Goal: Obtain resource: Obtain resource

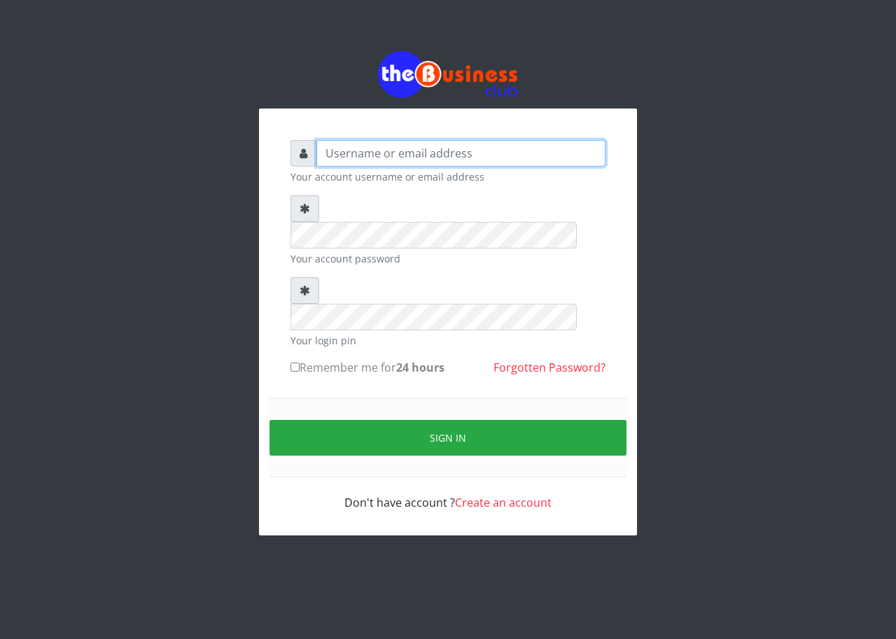
type input "emmalum0707@gmail.com"
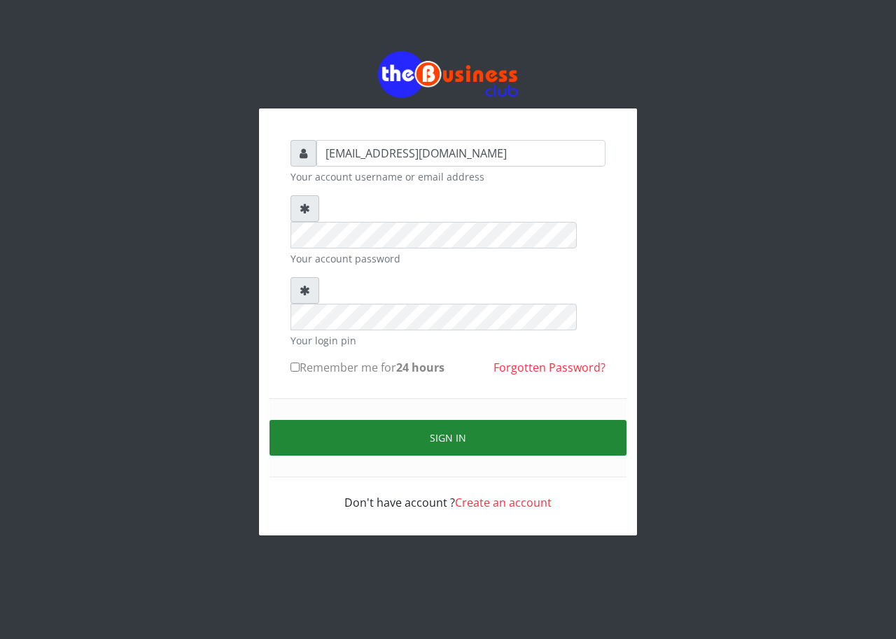
click at [363, 420] on button "Sign in" at bounding box center [448, 438] width 357 height 36
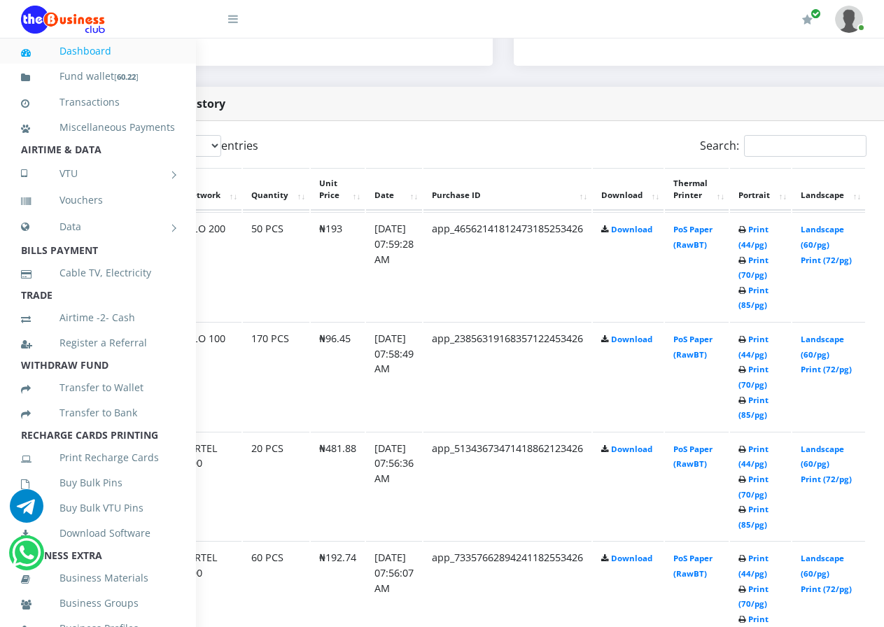
scroll to position [672, 143]
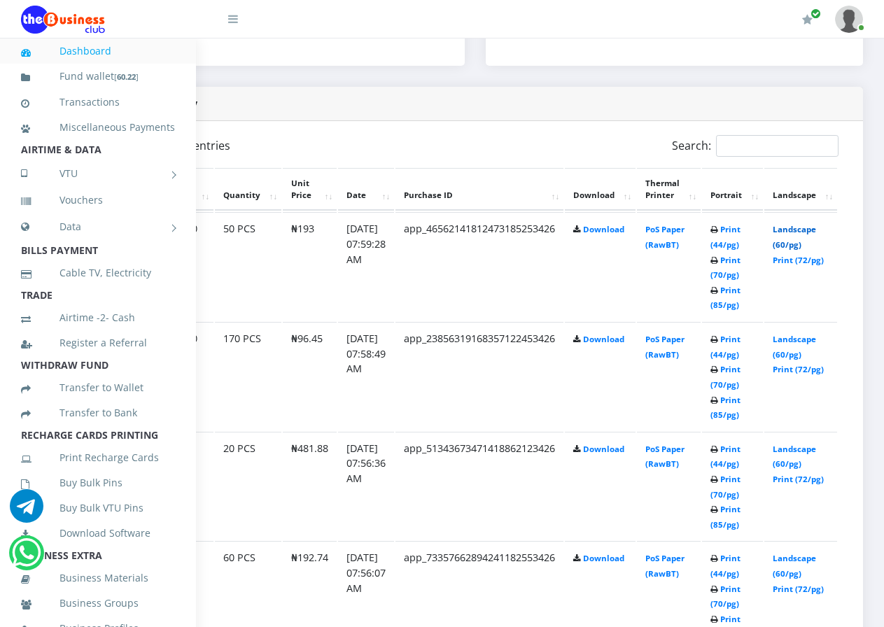
click at [808, 224] on link "Landscape (60/pg)" at bounding box center [794, 237] width 43 height 26
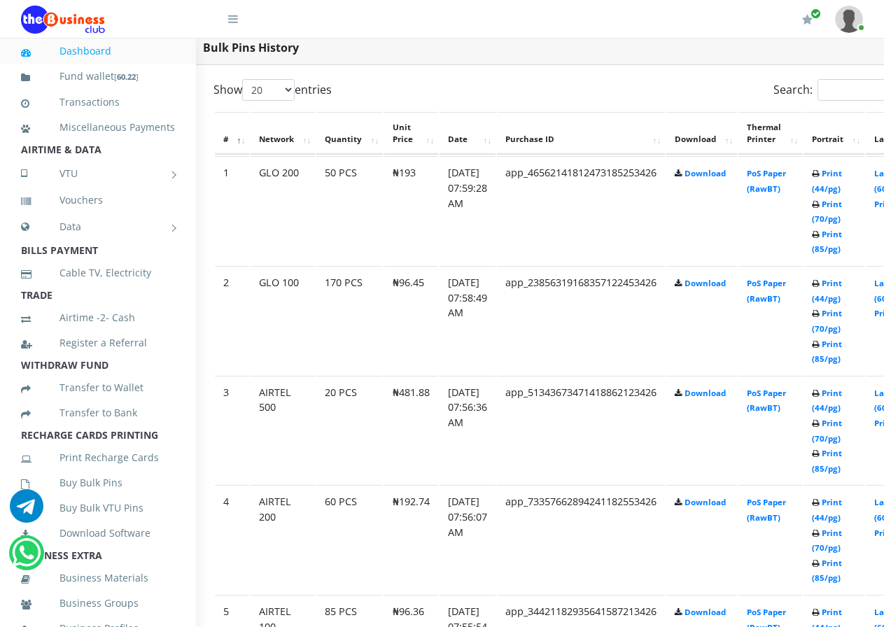
scroll to position [728, 56]
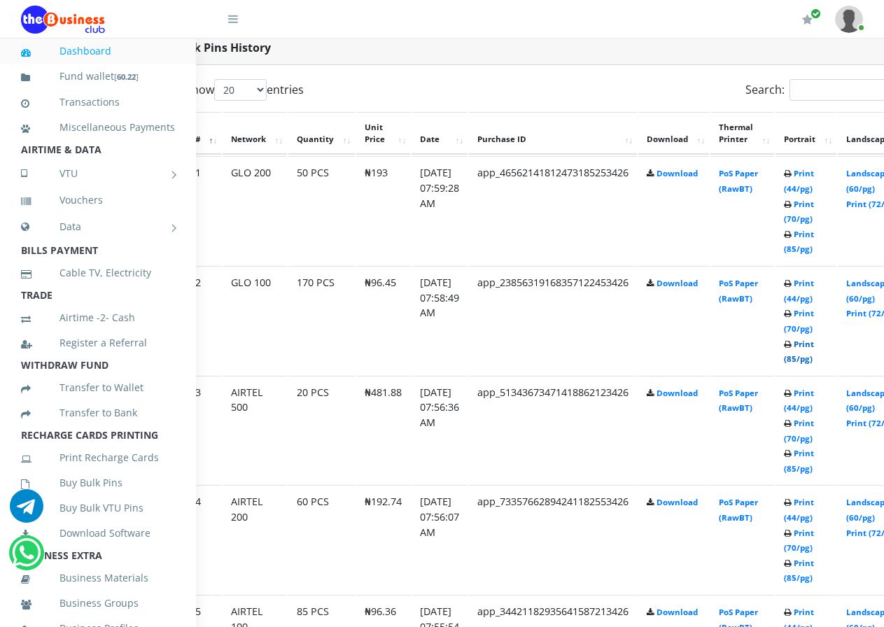
click at [814, 347] on link "Print (85/pg)" at bounding box center [799, 352] width 30 height 26
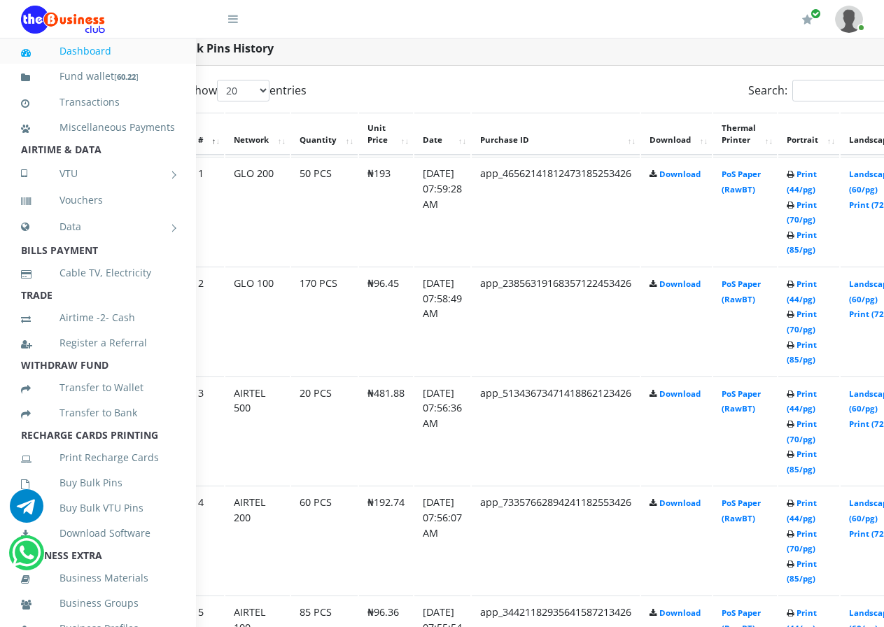
scroll to position [728, 56]
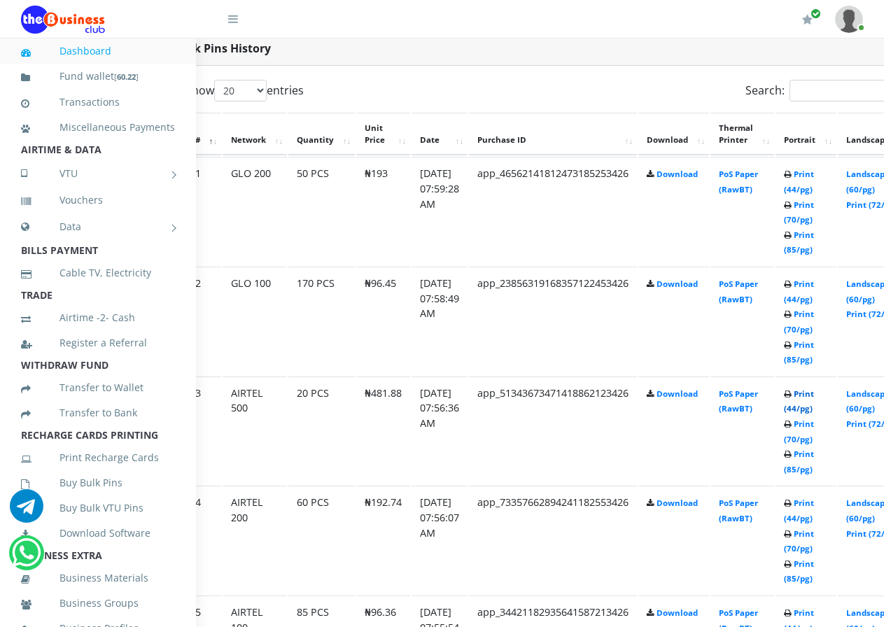
click at [814, 389] on link "Print (44/pg)" at bounding box center [799, 402] width 30 height 26
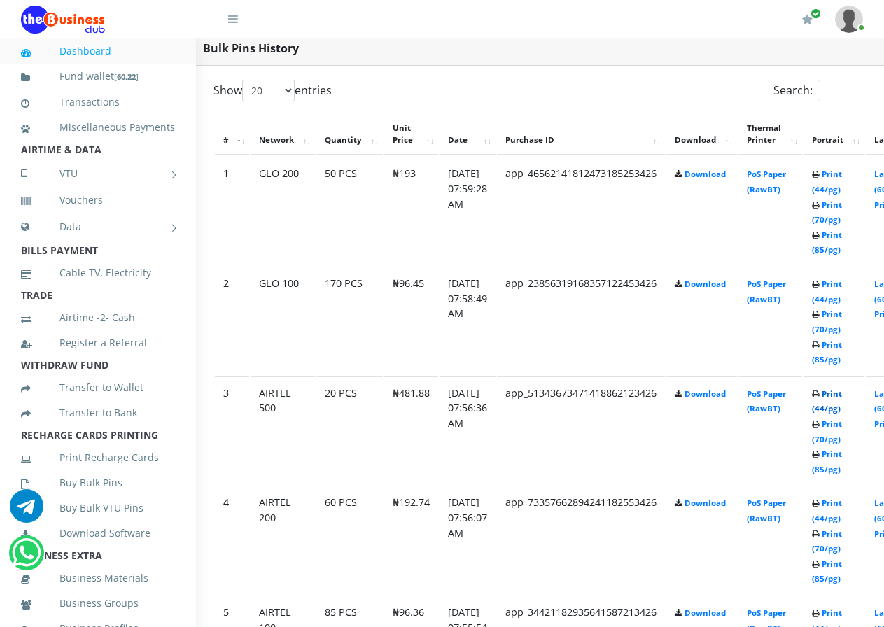
scroll to position [728, 0]
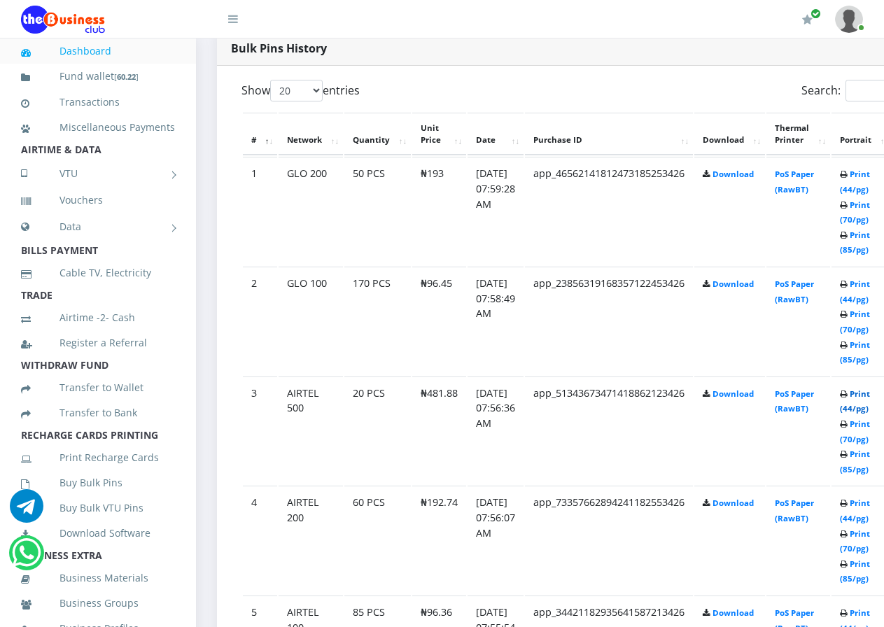
click at [870, 396] on link "Print (44/pg)" at bounding box center [855, 402] width 30 height 26
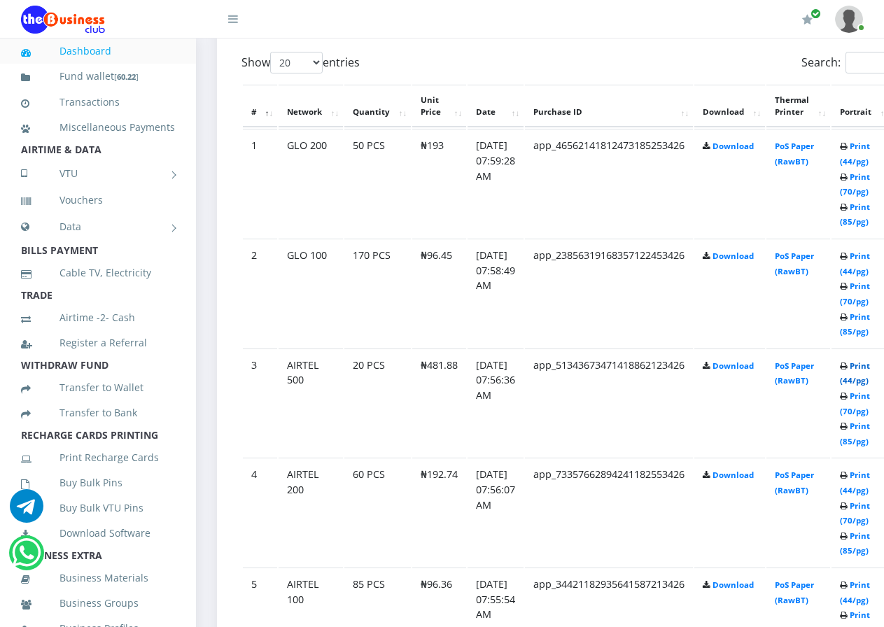
scroll to position [784, 0]
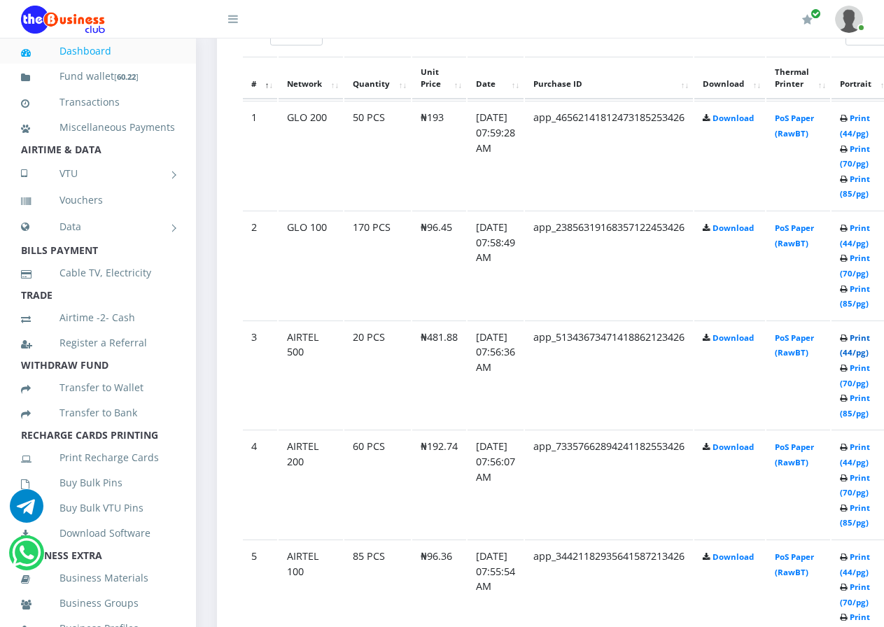
click at [870, 340] on link "Print (44/pg)" at bounding box center [855, 346] width 30 height 26
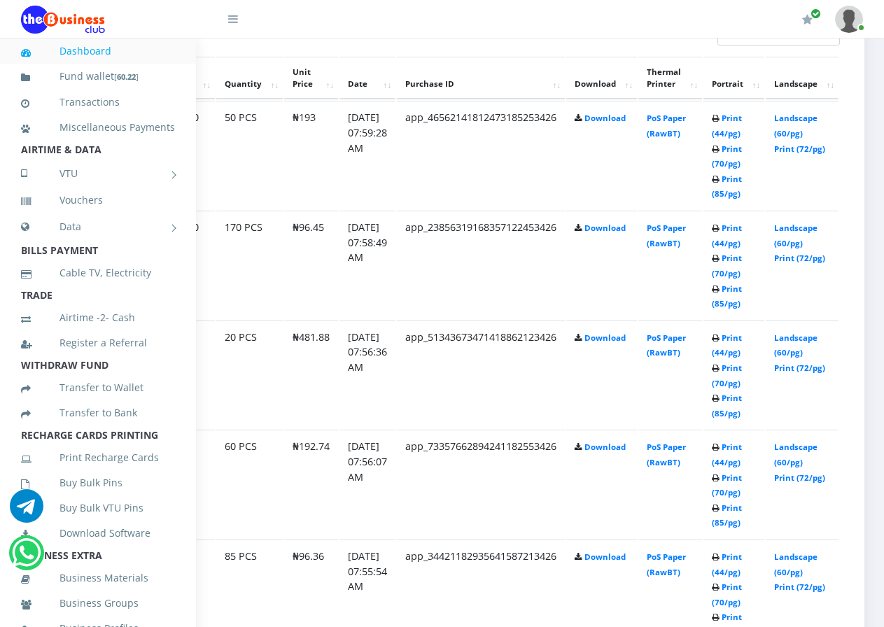
scroll to position [784, 140]
click at [791, 442] on link "Landscape (60/pg)" at bounding box center [794, 455] width 43 height 26
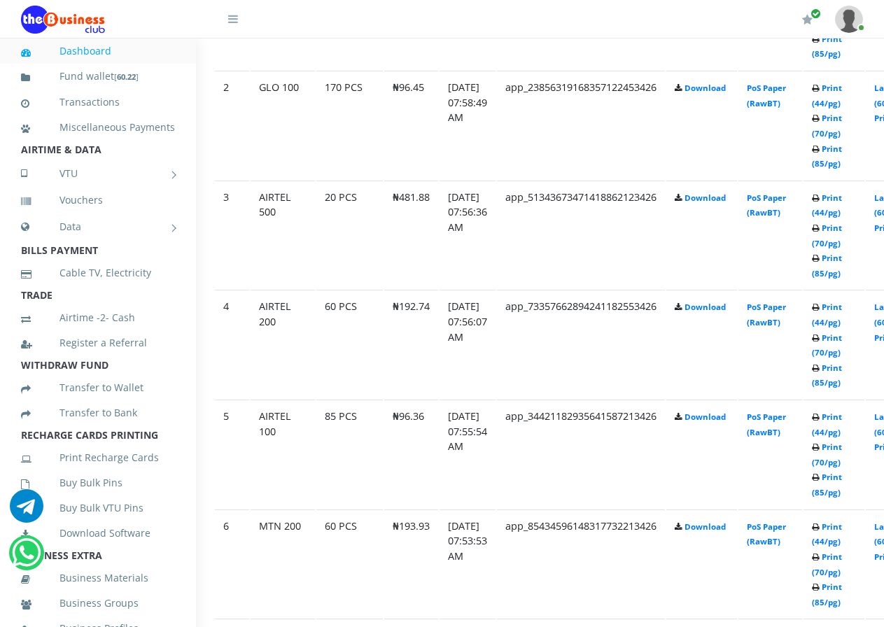
scroll to position [924, 56]
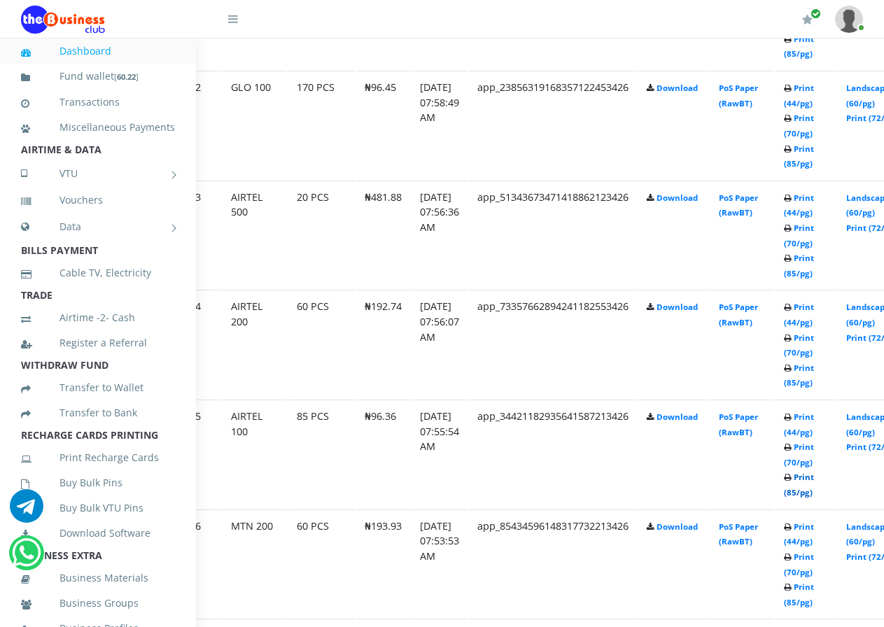
click at [814, 482] on link "Print (85/pg)" at bounding box center [799, 485] width 30 height 26
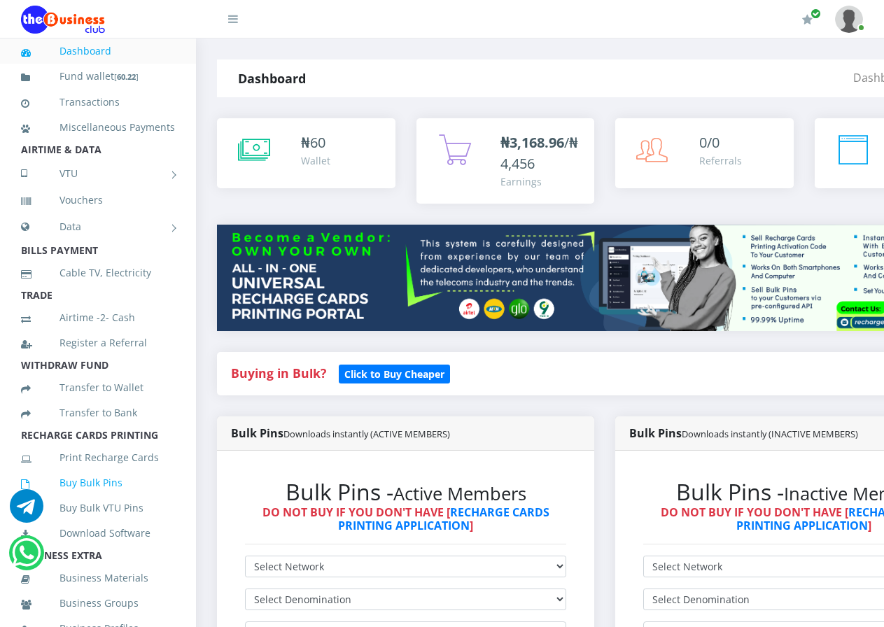
click at [84, 499] on link "Buy Bulk Pins" at bounding box center [98, 483] width 154 height 32
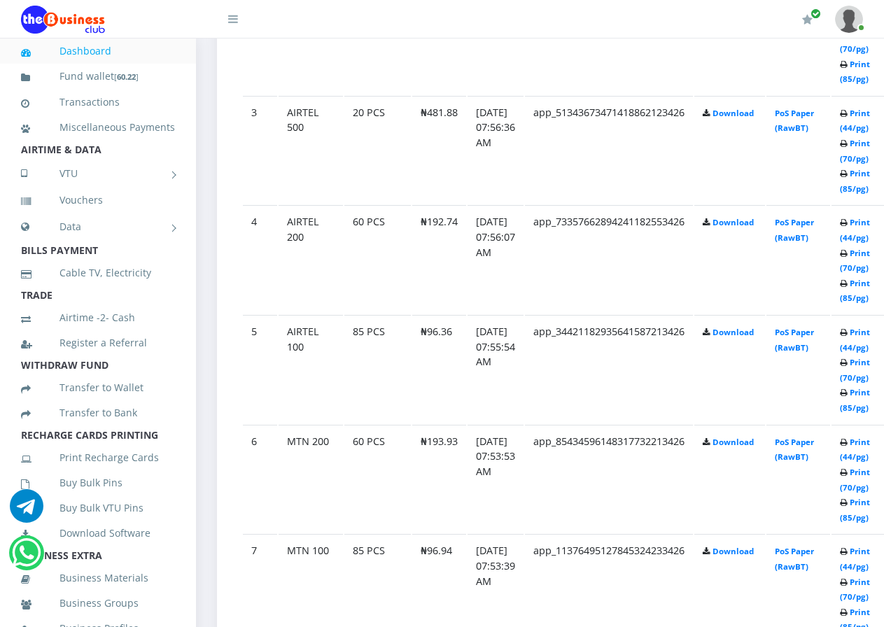
scroll to position [1036, 0]
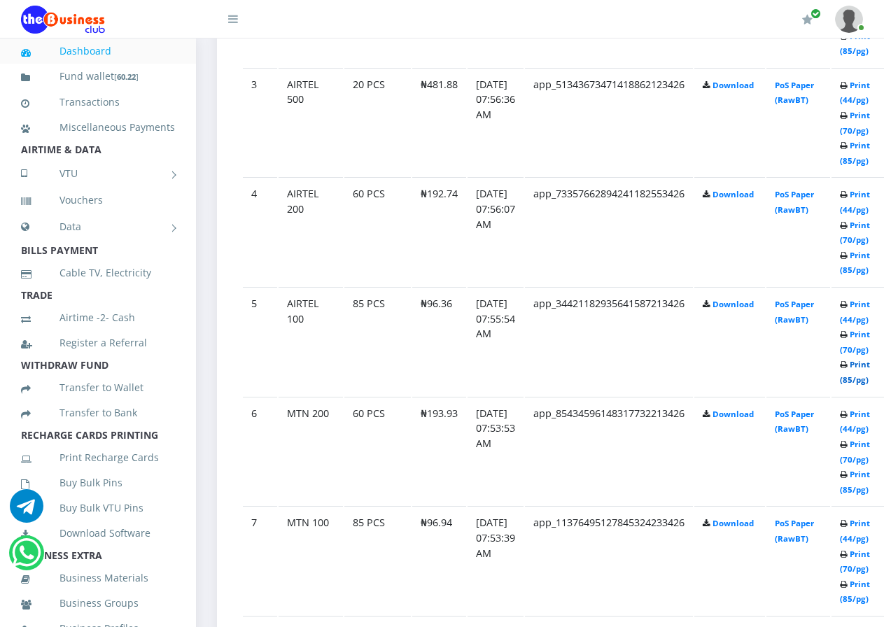
click at [870, 368] on link "Print (85/pg)" at bounding box center [855, 372] width 30 height 26
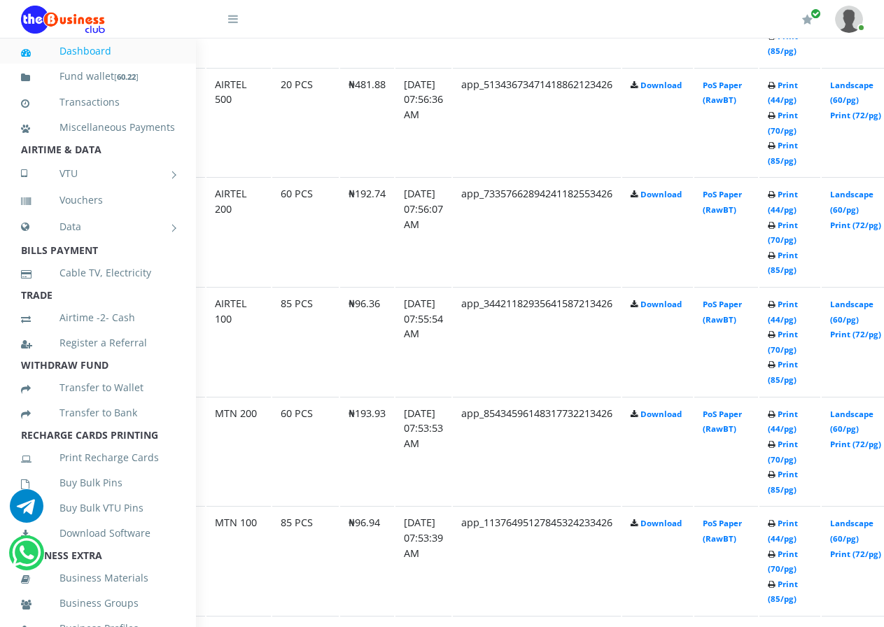
scroll to position [1036, 154]
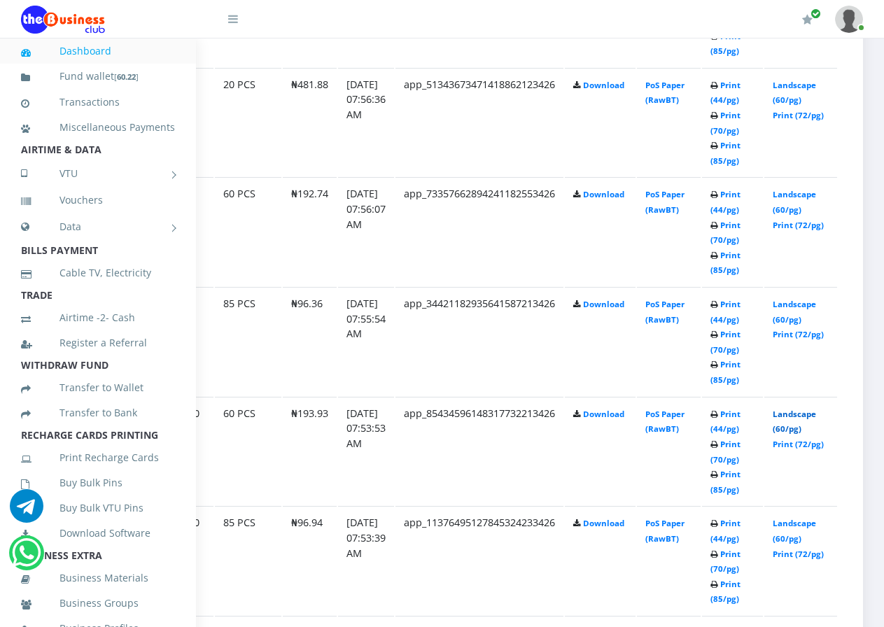
click at [805, 409] on link "Landscape (60/pg)" at bounding box center [794, 422] width 43 height 26
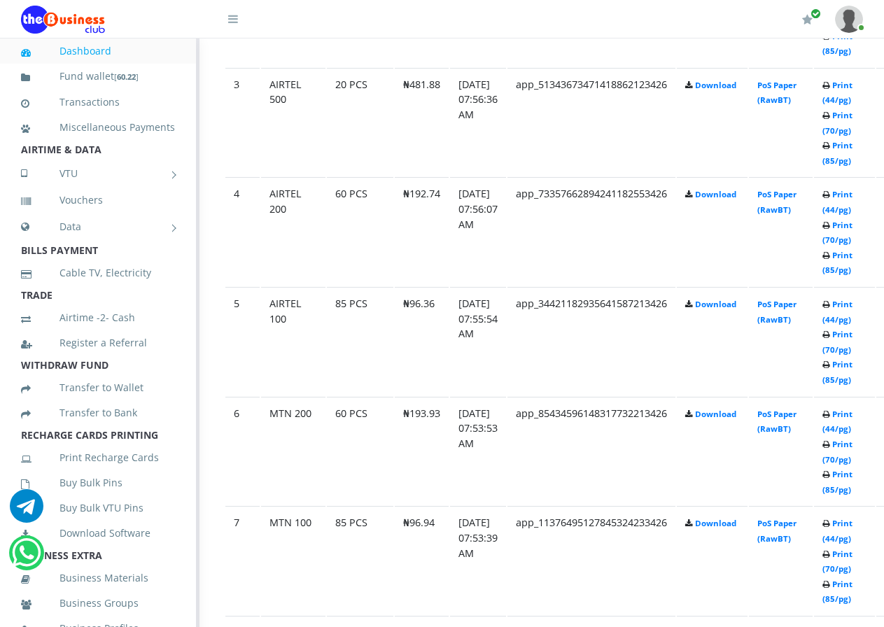
scroll to position [1036, 14]
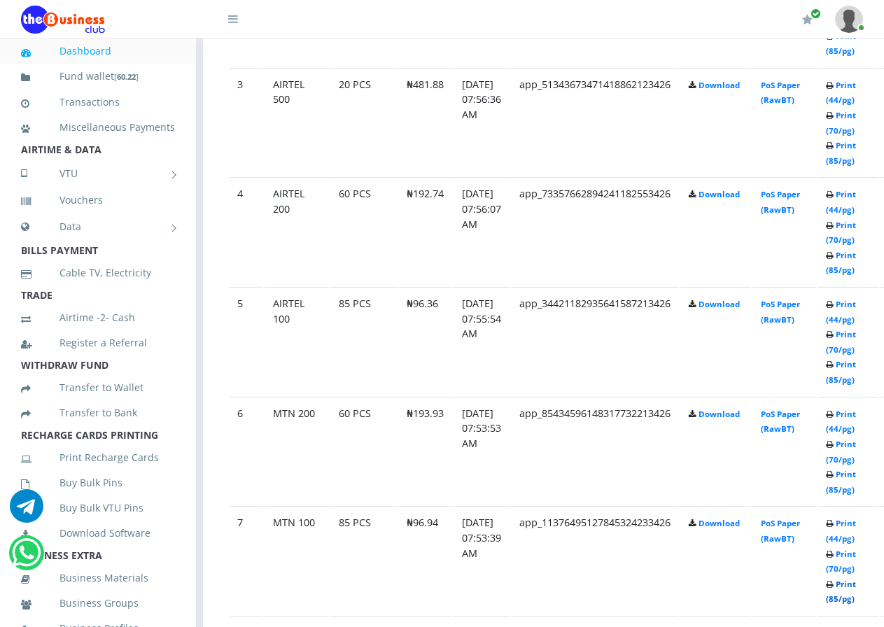
click at [856, 585] on link "Print (85/pg)" at bounding box center [841, 592] width 30 height 26
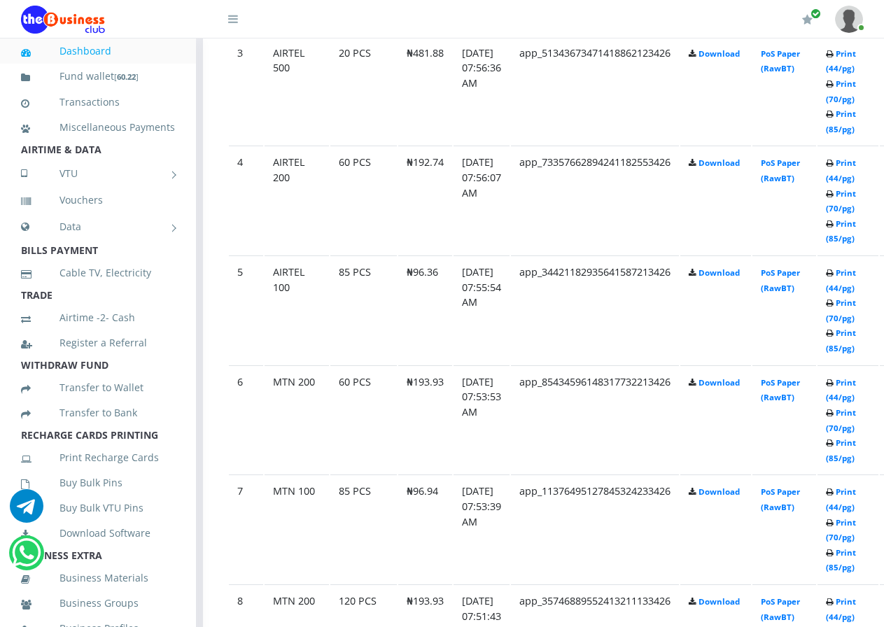
scroll to position [1036, 14]
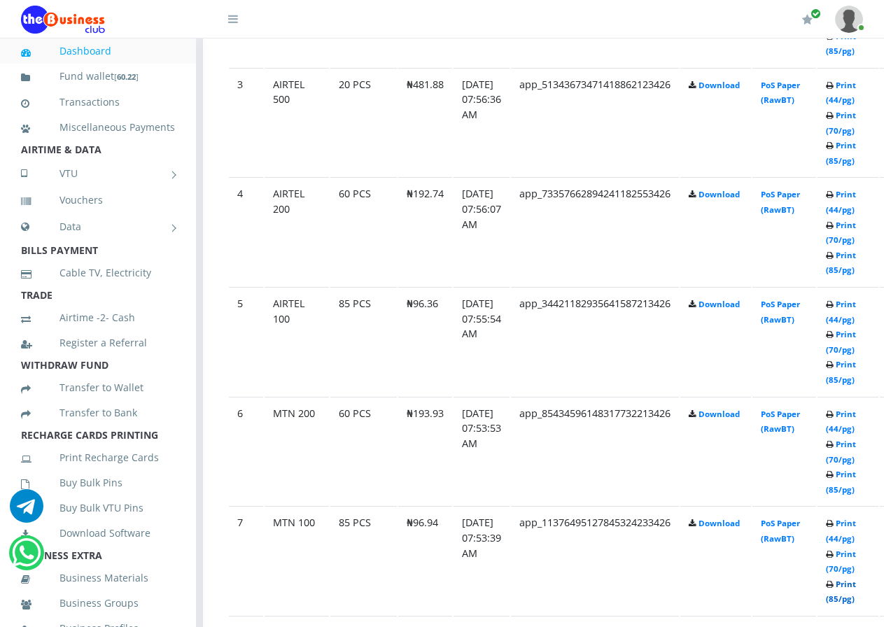
click at [855, 587] on link "Print (85/pg)" at bounding box center [841, 592] width 30 height 26
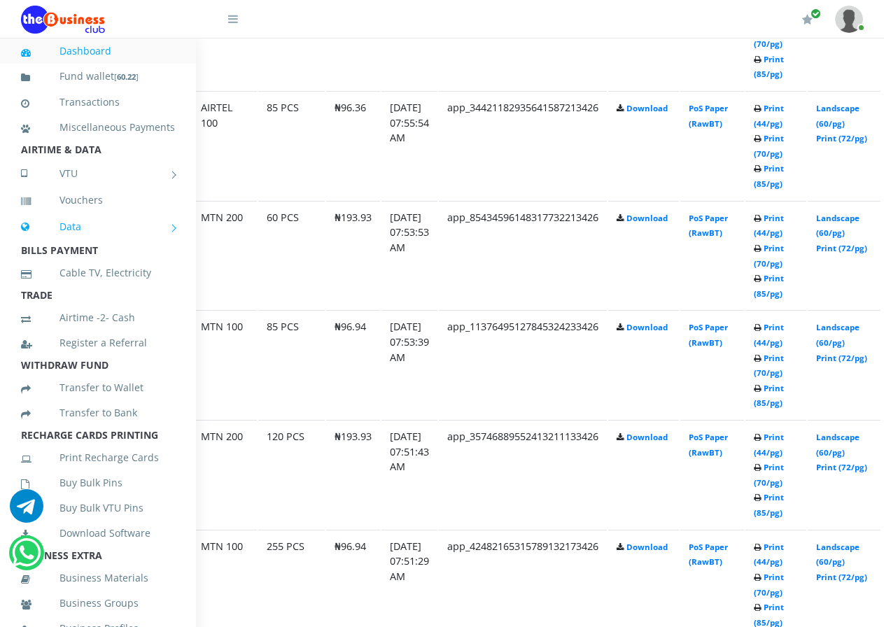
scroll to position [1233, 154]
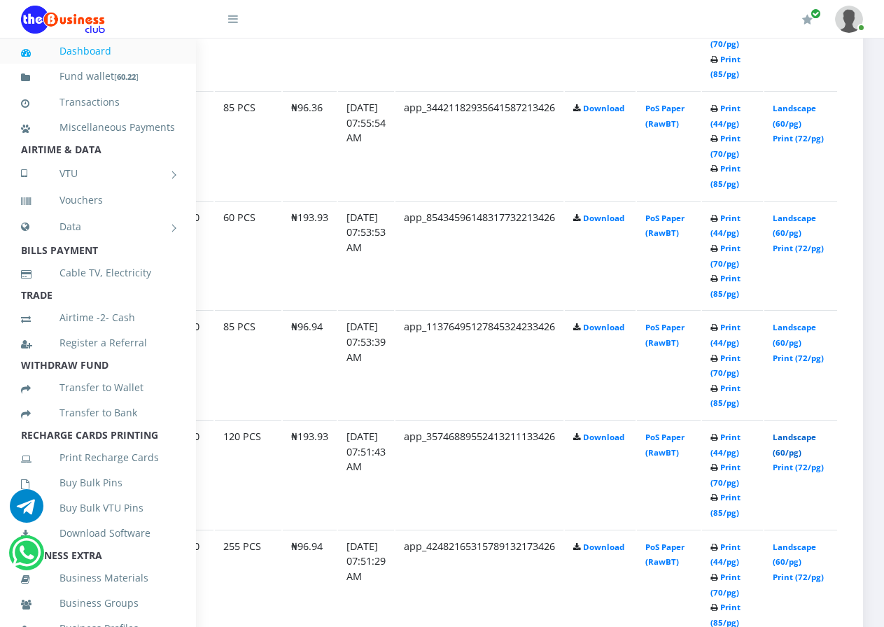
click at [810, 432] on link "Landscape (60/pg)" at bounding box center [794, 445] width 43 height 26
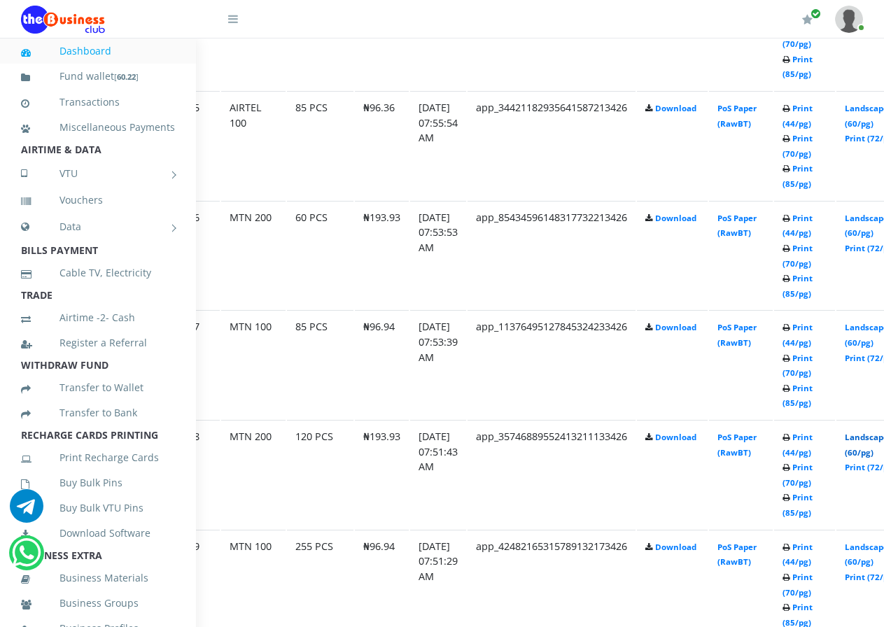
scroll to position [1233, 0]
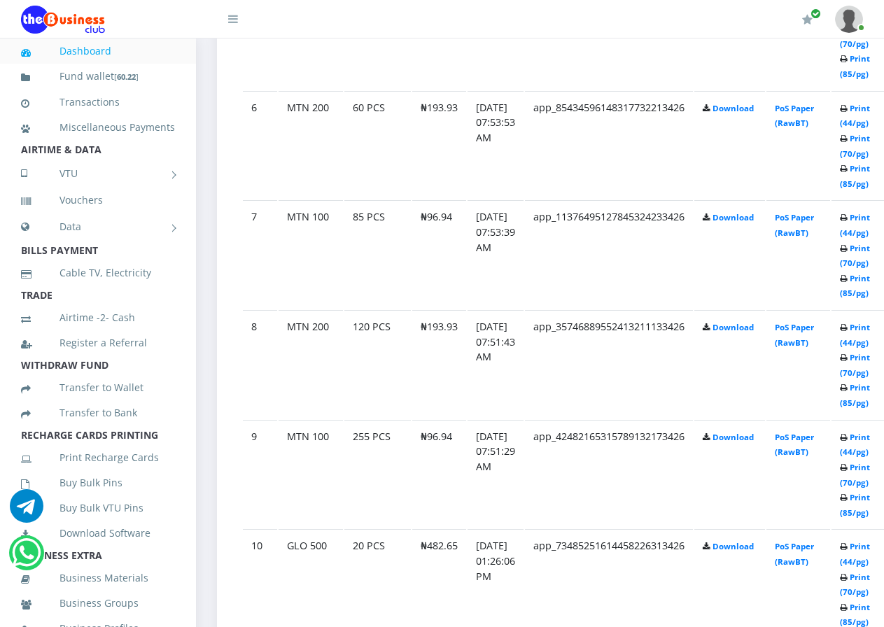
scroll to position [1345, 0]
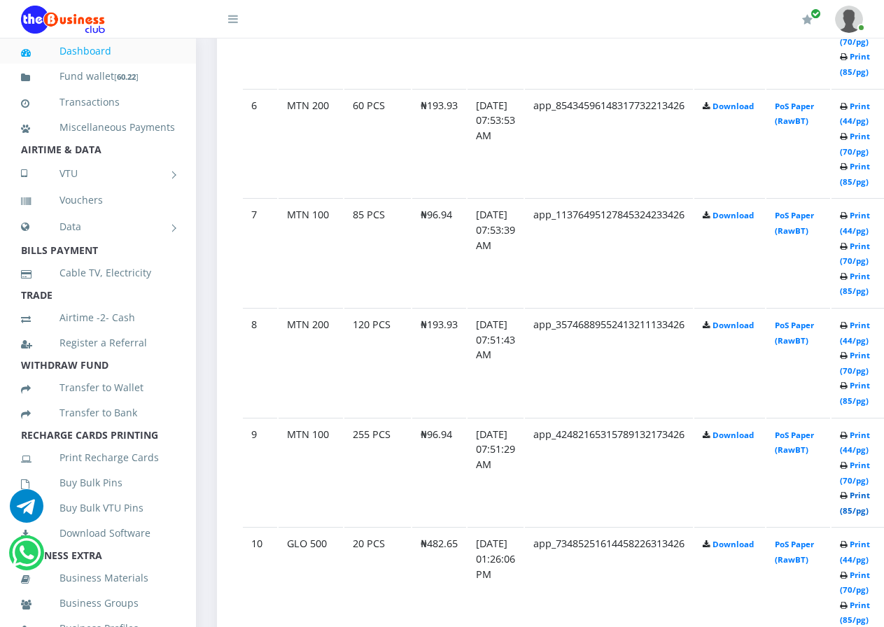
click at [870, 497] on link "Print (85/pg)" at bounding box center [855, 503] width 30 height 26
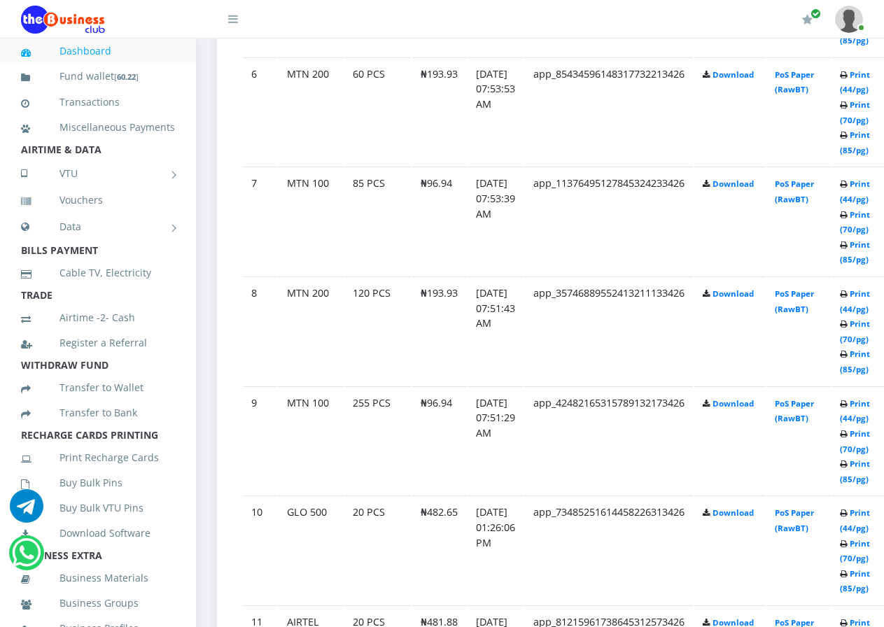
scroll to position [1345, 0]
